Goal: Task Accomplishment & Management: Use online tool/utility

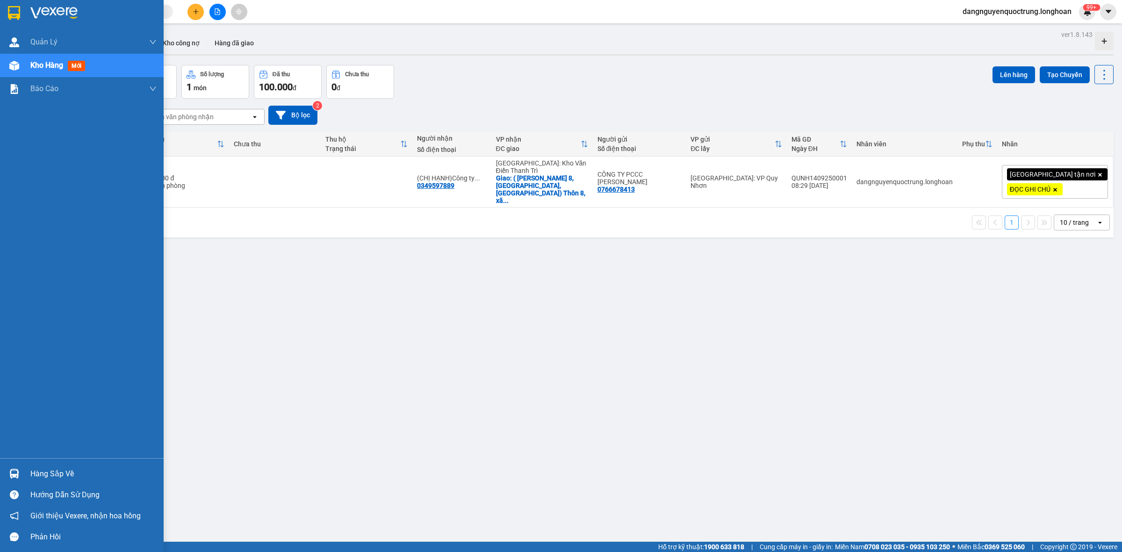
click at [22, 458] on div "Hàng sắp về Hướng dẫn sử dụng Giới thiệu Vexere, nhận hoa hồng Phản hồi" at bounding box center [82, 502] width 164 height 89
click at [12, 471] on img at bounding box center [14, 474] width 10 height 10
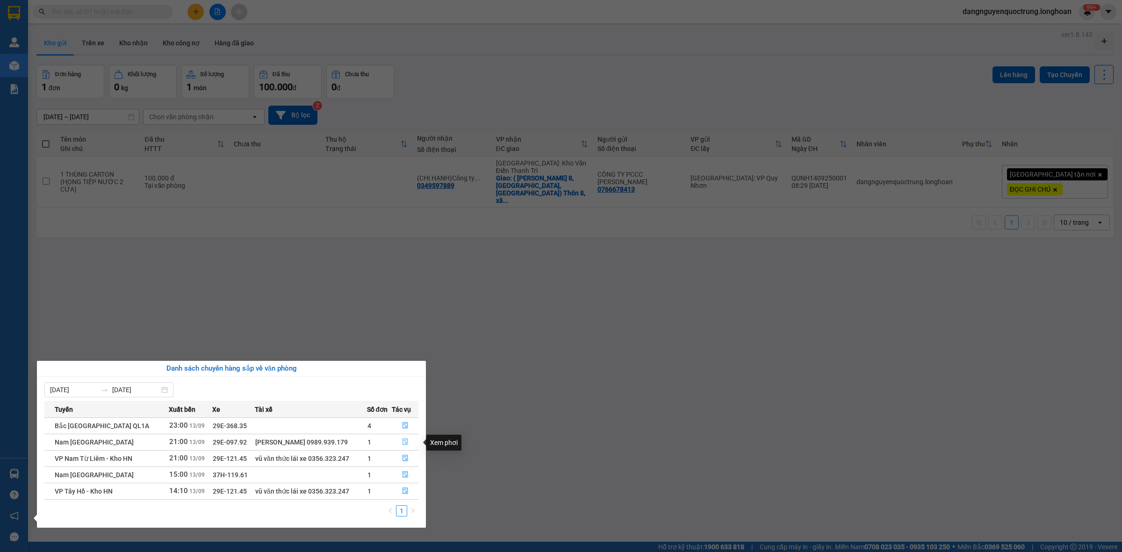
click at [407, 442] on icon "file-done" at bounding box center [405, 441] width 7 height 7
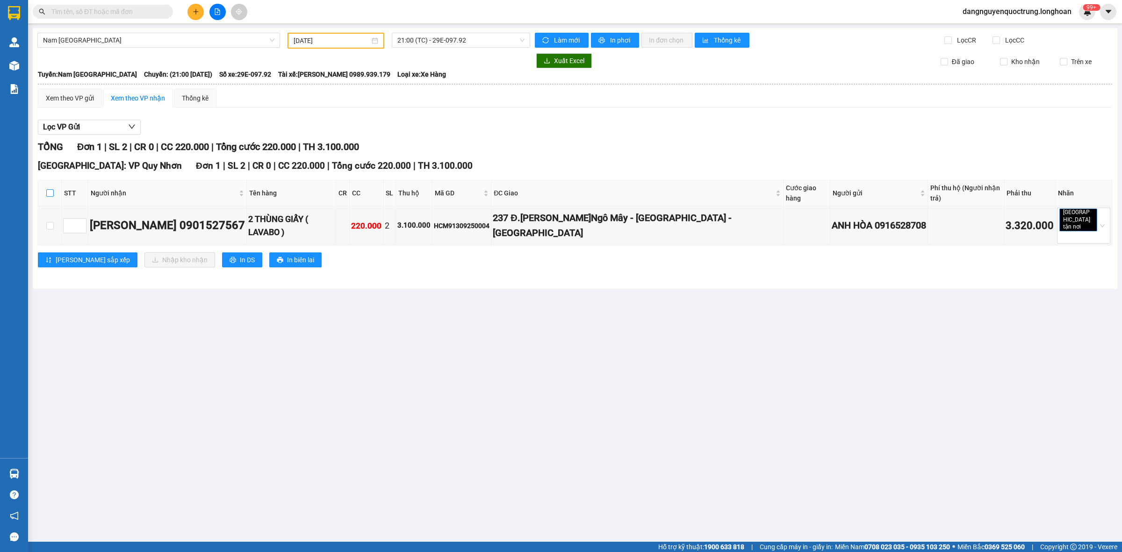
click at [53, 194] on input "checkbox" at bounding box center [49, 192] width 7 height 7
checkbox input "true"
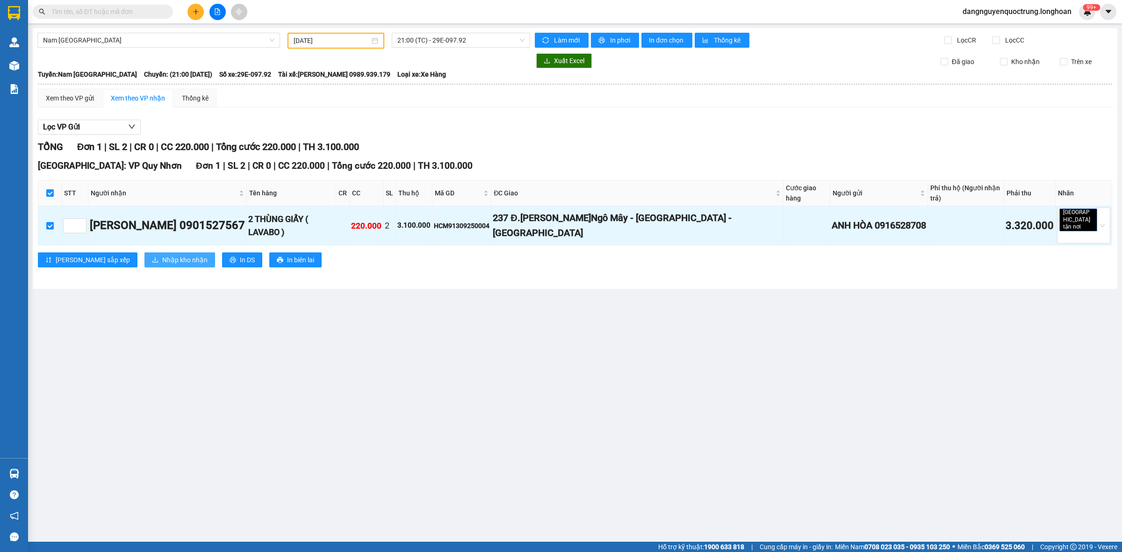
click at [162, 255] on span "Nhập kho nhận" at bounding box center [184, 260] width 45 height 10
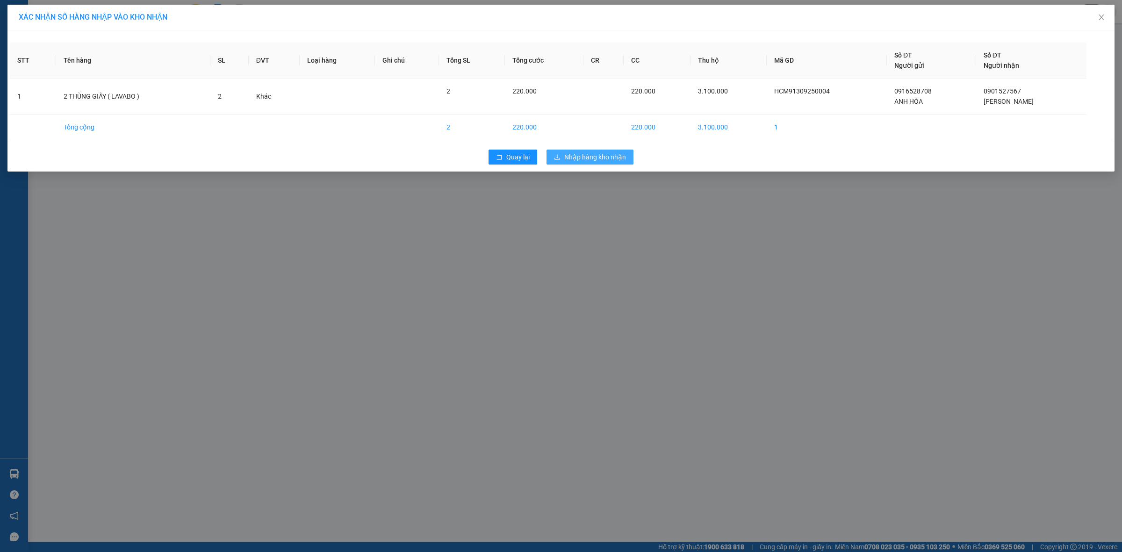
click at [617, 152] on span "Nhập hàng kho nhận" at bounding box center [595, 157] width 62 height 10
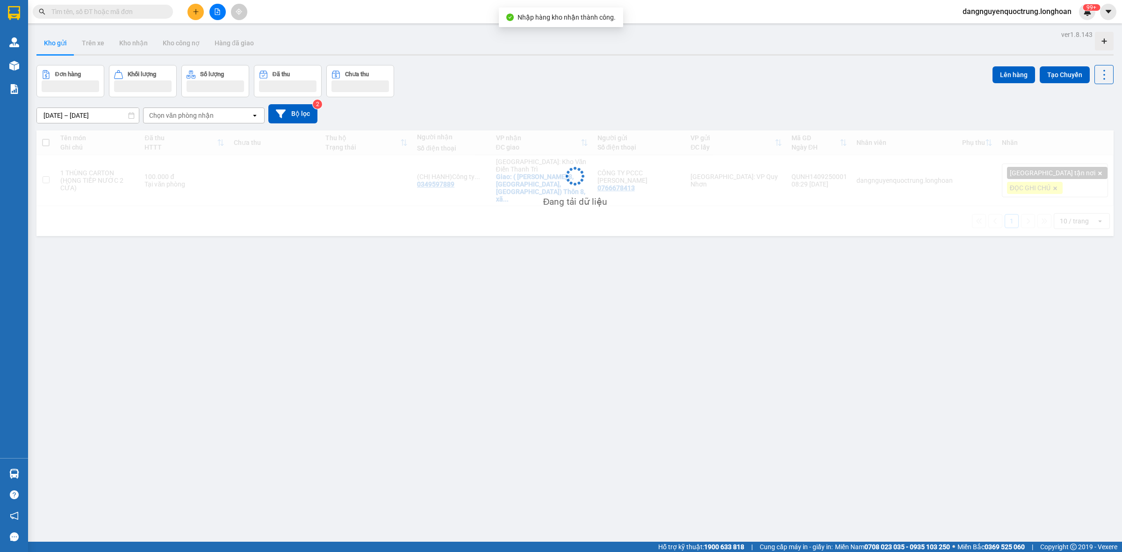
click at [448, 262] on div "ver 1.8.143 Kho gửi Trên xe Kho nhận Kho công nợ Hàng đã giao Đơn hàng Khối lượ…" at bounding box center [575, 304] width 1084 height 552
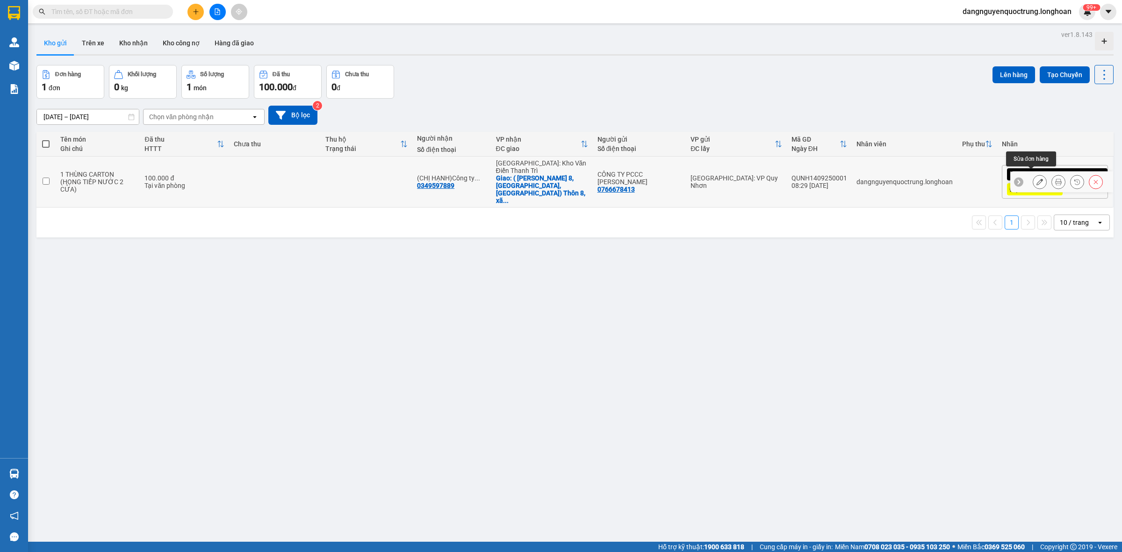
click at [1033, 181] on button at bounding box center [1039, 182] width 13 height 16
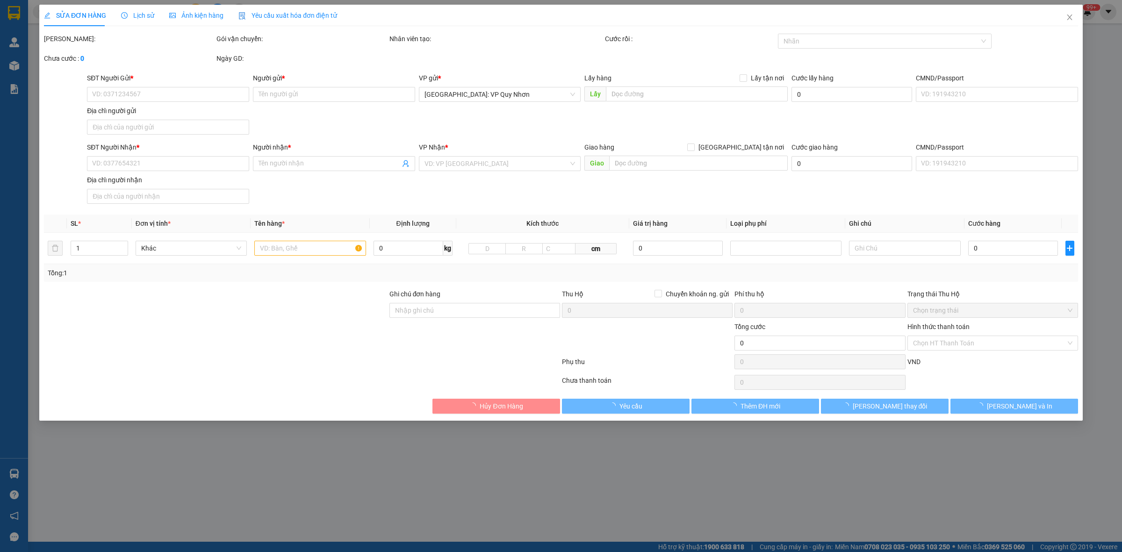
type input "0766678413"
type input "CÔNG TY PCCC [PERSON_NAME]"
type input "0349597889"
type input "(CHỊ HẠNH)Công ty TNHH MTV Cơ Khí 83 83MEC"
checkbox input "true"
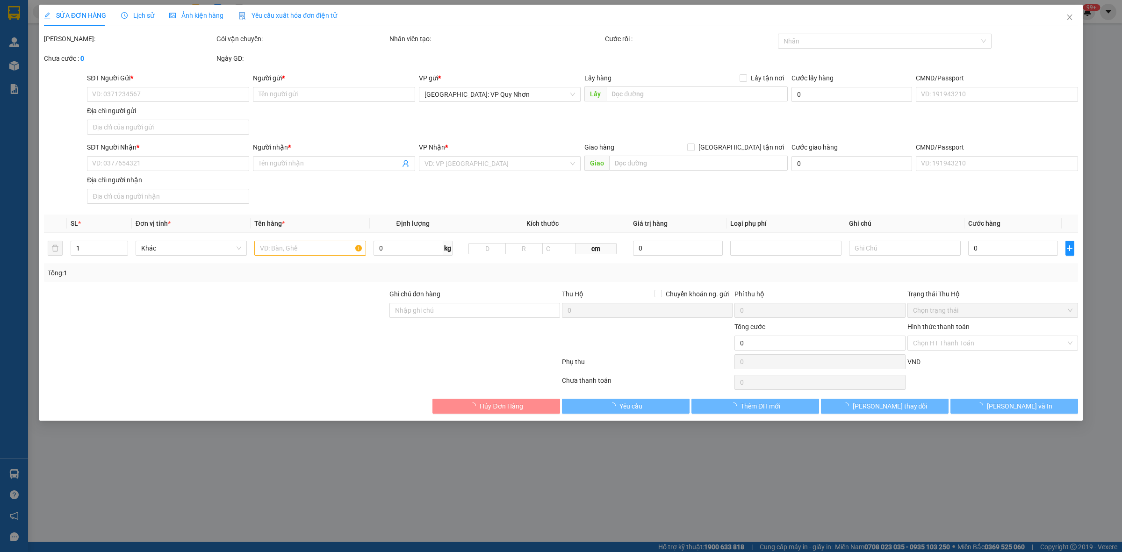
type input "( [PERSON_NAME] 8, xã [GEOGRAPHIC_DATA], [GEOGRAPHIC_DATA]) Thôn 8, [PERSON_NA…"
type input "NHẬN NGUYÊN ĐAI, NGUYÊN KIỆN, ĐỔ VỠ KO ĐỀN"
type input "100.000"
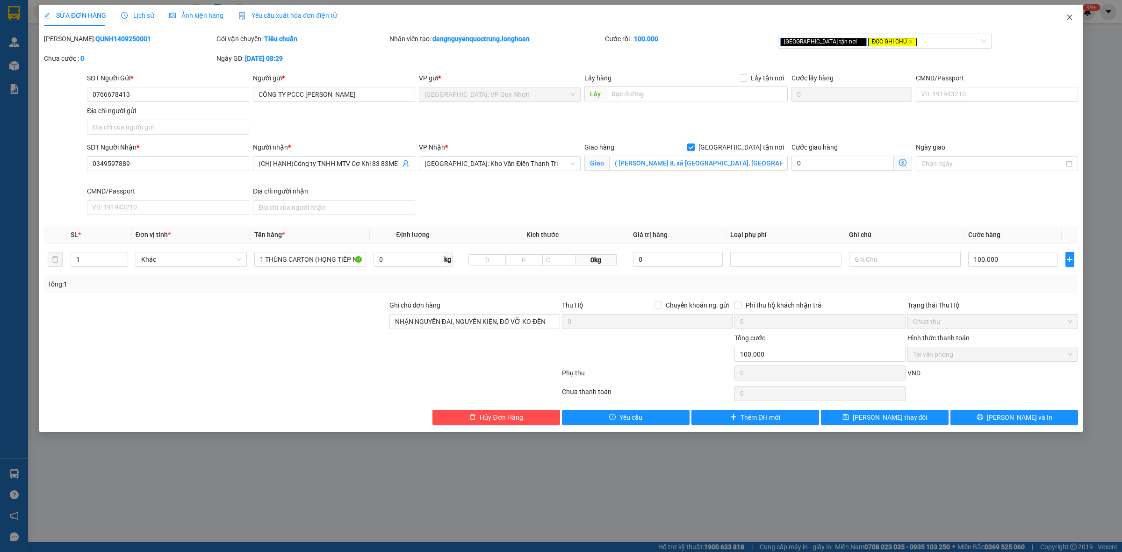
click at [1071, 14] on icon "close" at bounding box center [1069, 17] width 7 height 7
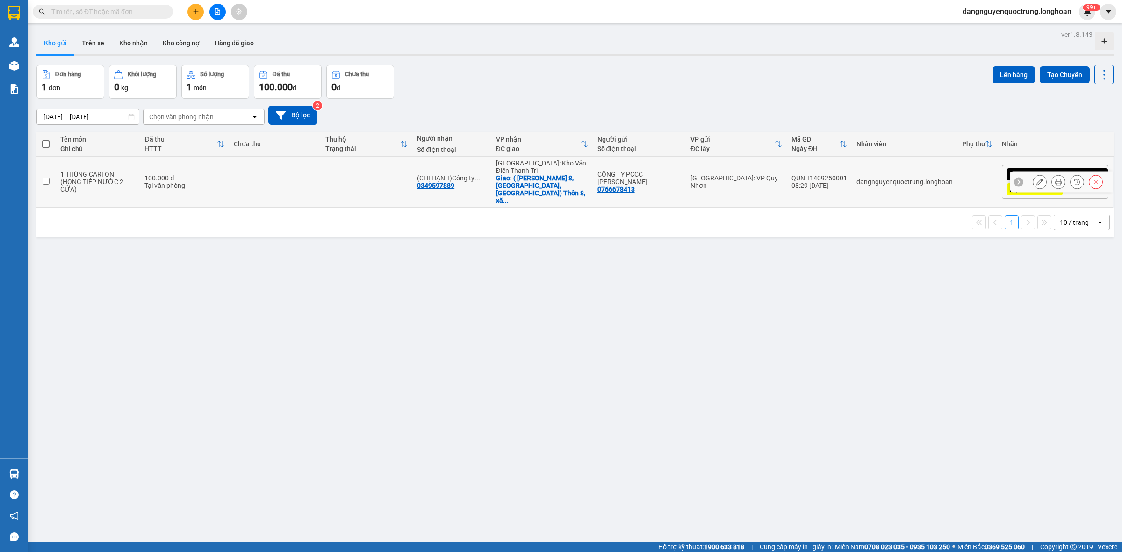
drag, startPoint x: 48, startPoint y: 178, endPoint x: 62, endPoint y: 186, distance: 16.5
click at [48, 178] on input "checkbox" at bounding box center [46, 181] width 7 height 7
checkbox input "true"
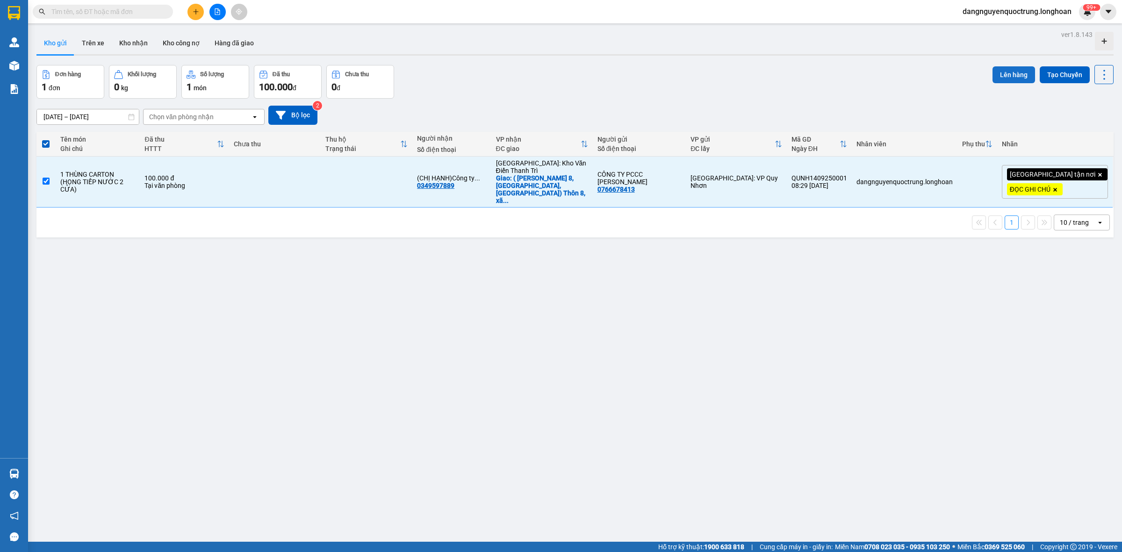
click at [992, 75] on button "Lên hàng" at bounding box center [1013, 74] width 43 height 17
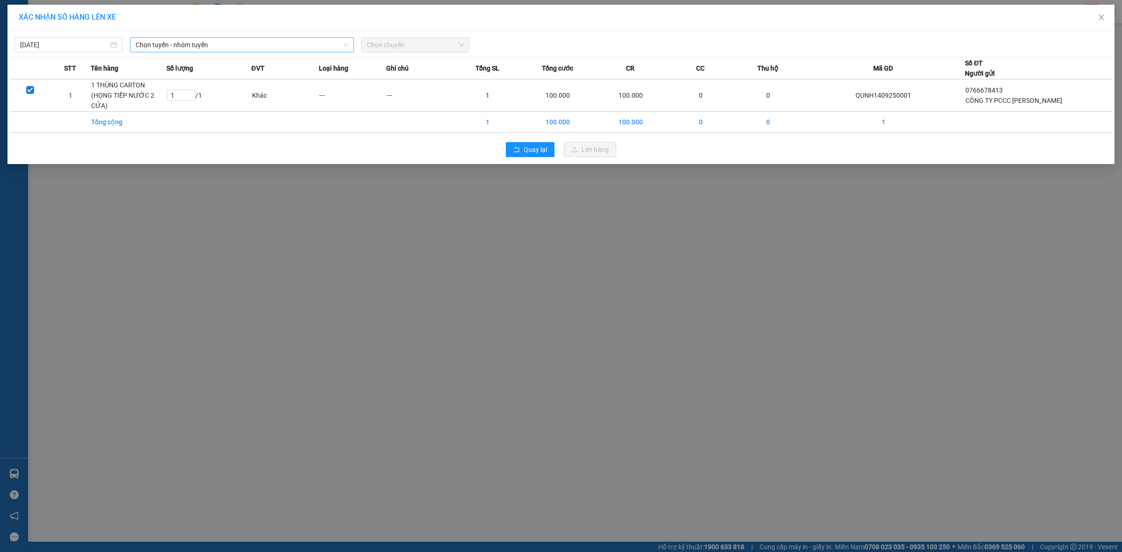
click at [321, 47] on span "Chọn tuyến - nhóm tuyến" at bounding box center [242, 45] width 213 height 14
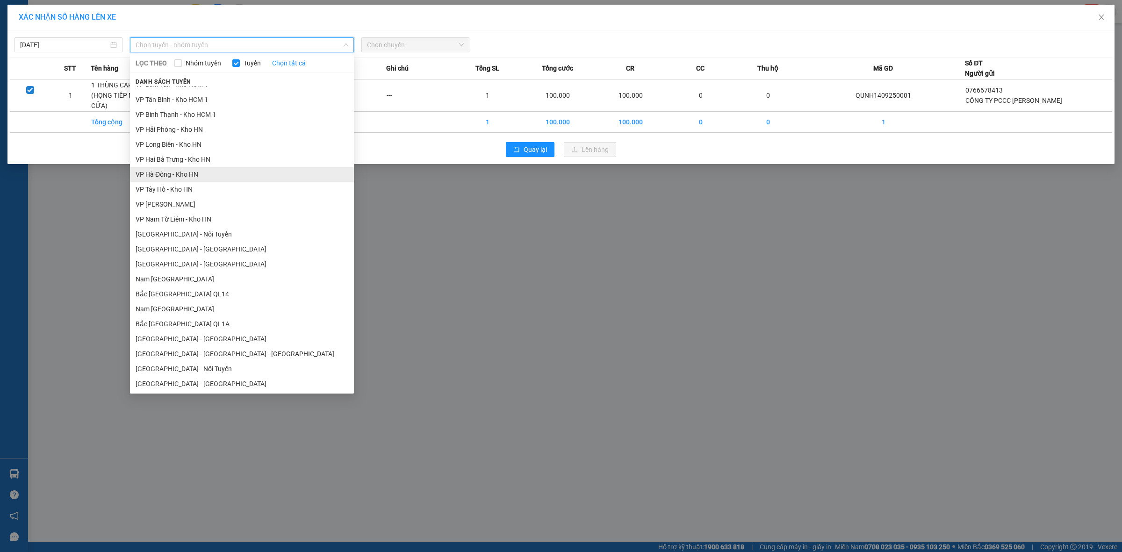
scroll to position [444, 0]
click at [272, 307] on li "Nam [GEOGRAPHIC_DATA]" at bounding box center [242, 308] width 224 height 15
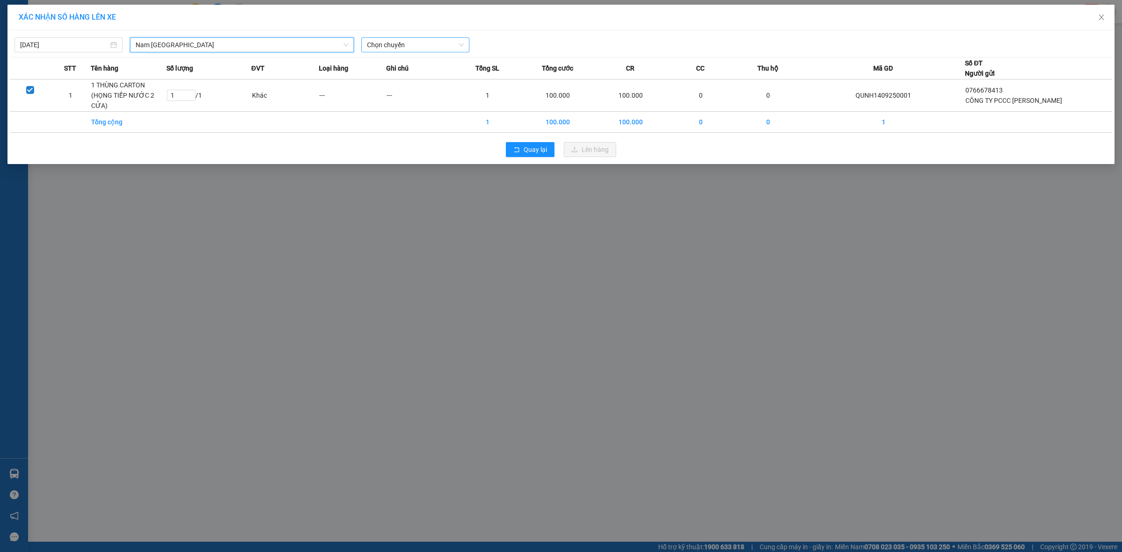
click at [418, 46] on span "Chọn chuyến" at bounding box center [415, 45] width 97 height 14
click at [106, 45] on input "[DATE]" at bounding box center [64, 45] width 88 height 10
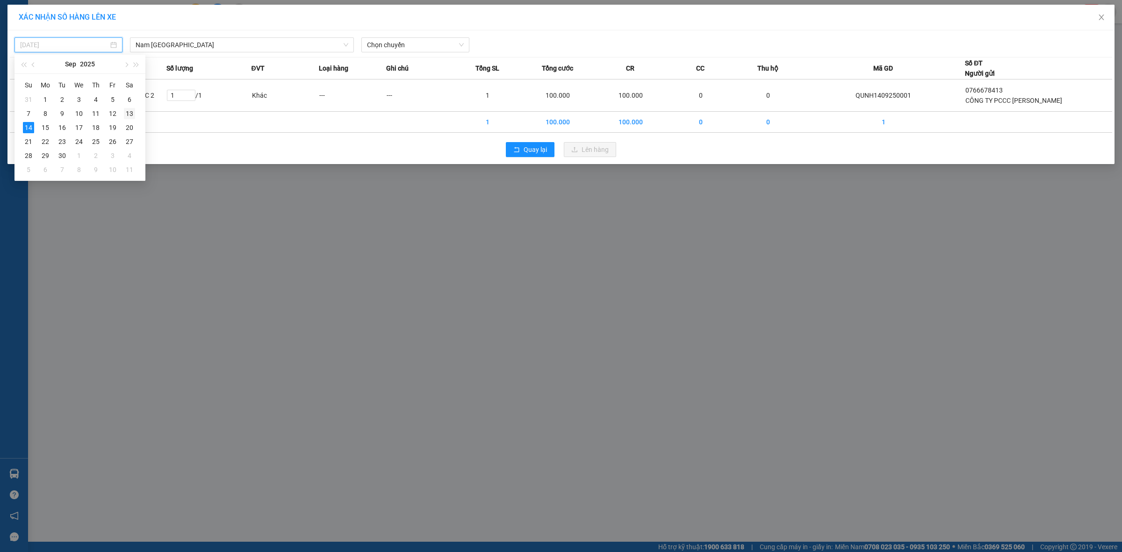
click at [135, 113] on div "13" at bounding box center [129, 113] width 11 height 11
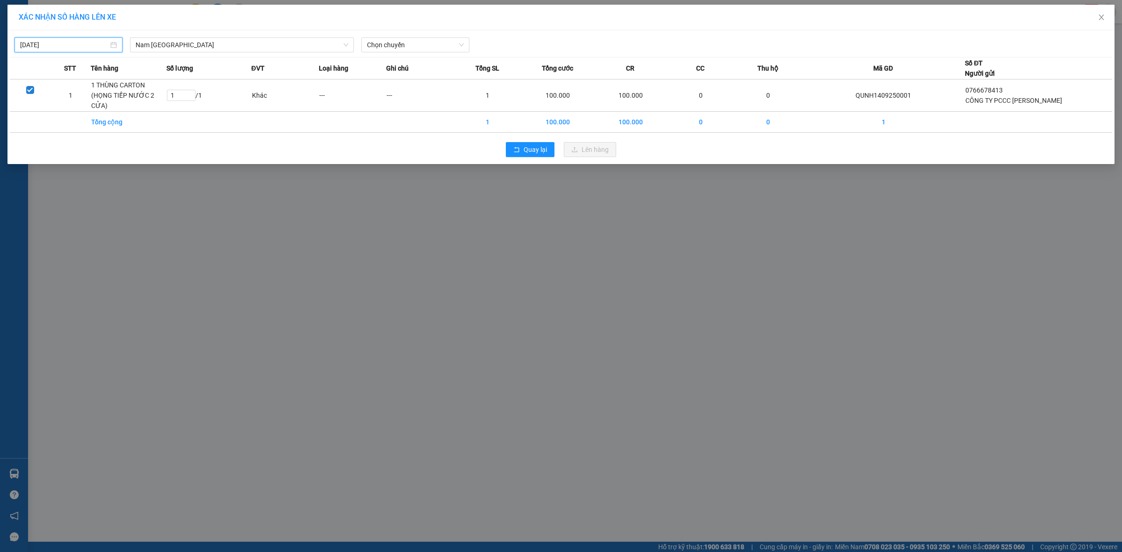
type input "[DATE]"
click at [446, 41] on span "Chọn chuyến" at bounding box center [415, 45] width 97 height 14
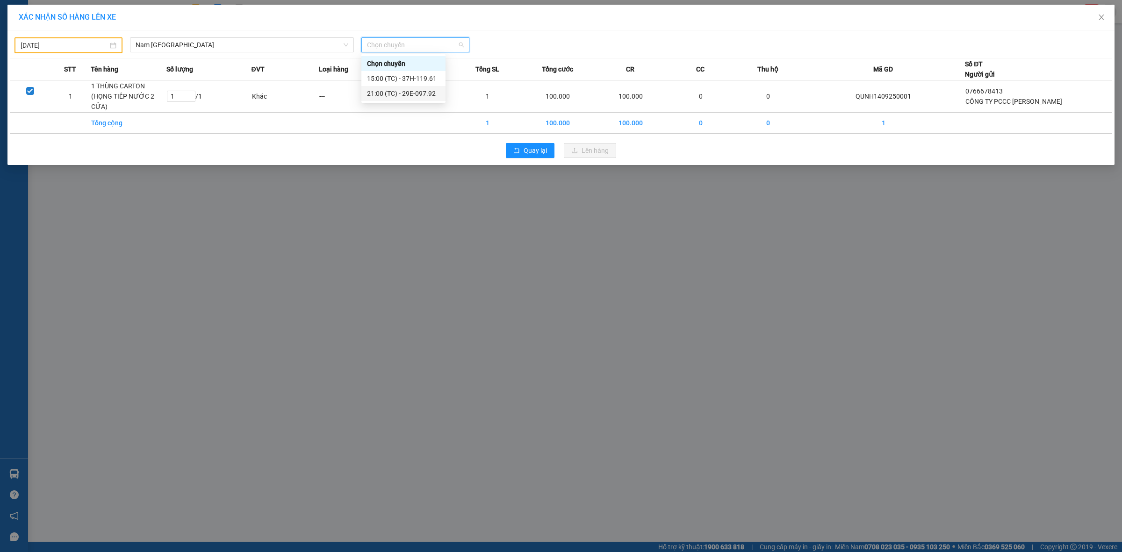
click at [428, 89] on div "21:00 (TC) - 29E-097.92" at bounding box center [403, 93] width 73 height 10
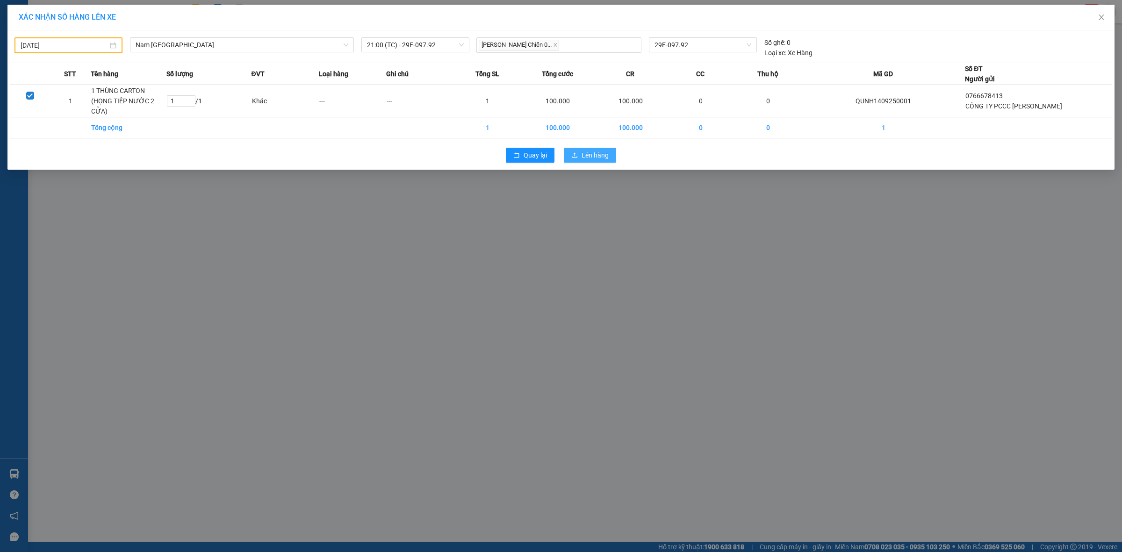
click at [572, 152] on icon "upload" at bounding box center [574, 155] width 7 height 7
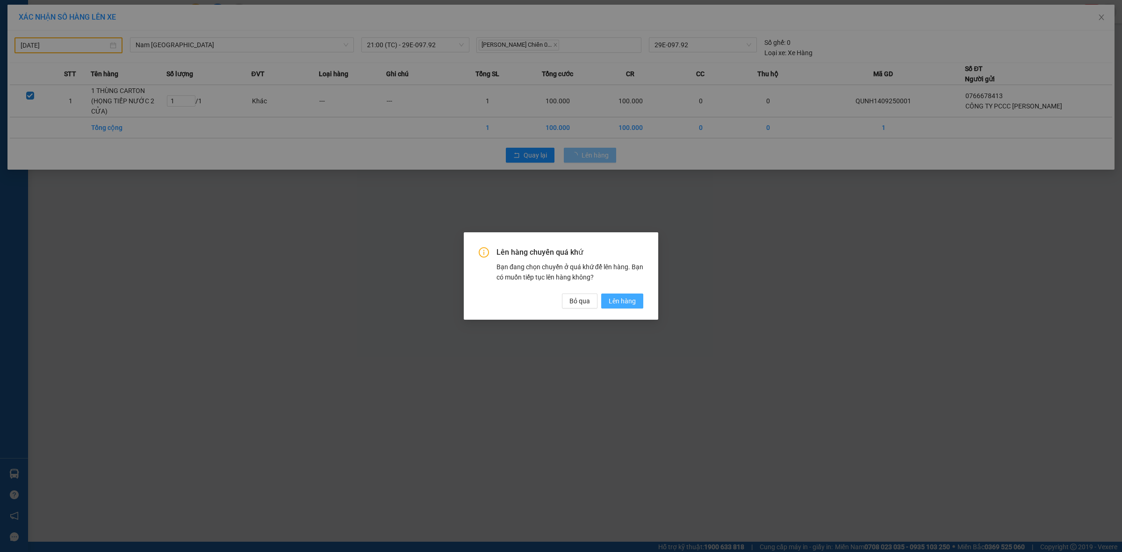
click at [635, 305] on span "Lên hàng" at bounding box center [622, 301] width 27 height 10
